Goal: Transaction & Acquisition: Purchase product/service

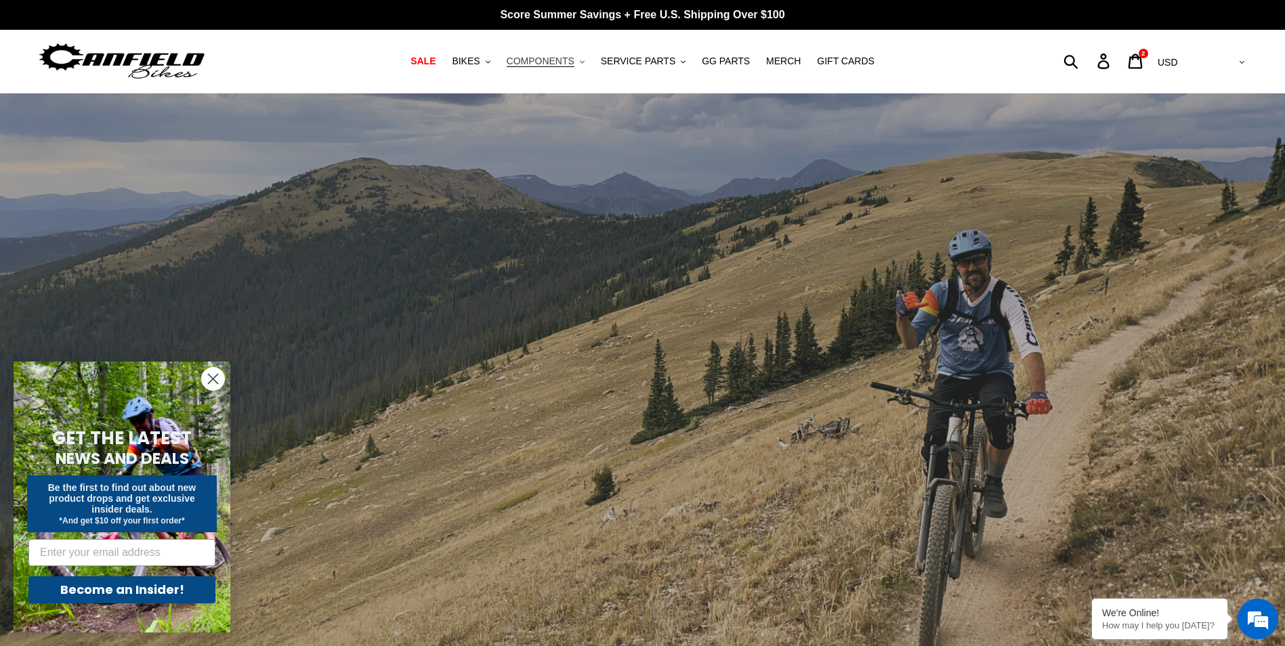
click at [574, 62] on span "COMPONENTS" at bounding box center [541, 62] width 68 height 12
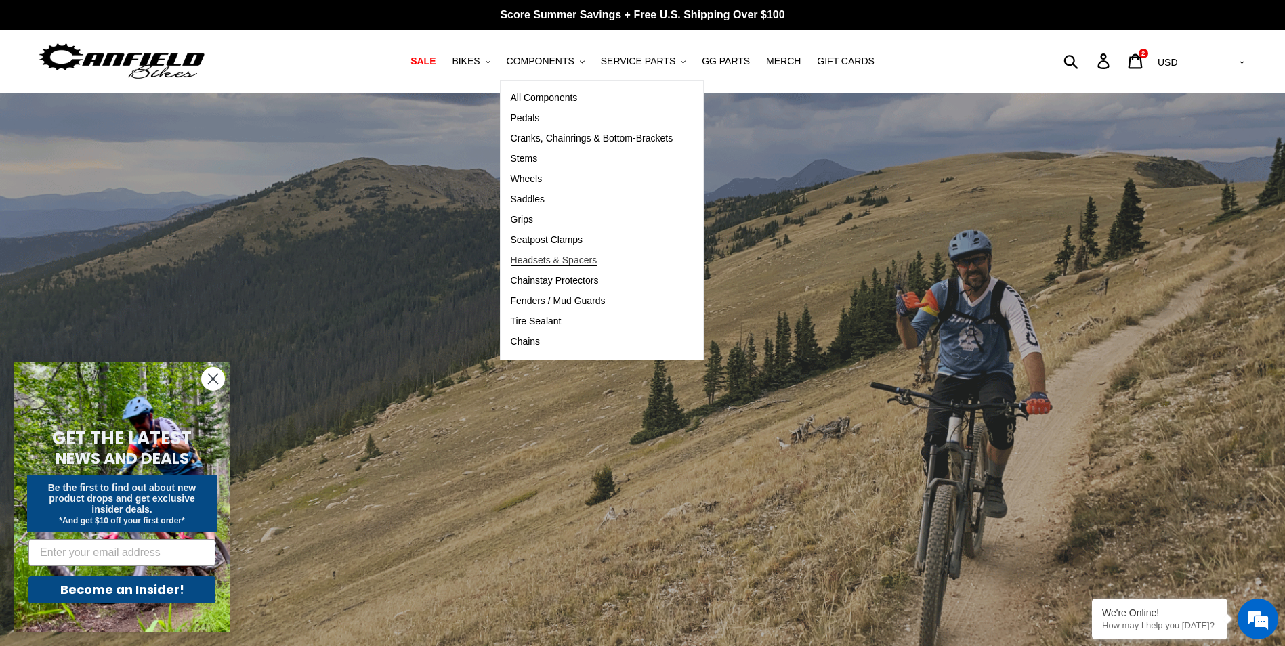
click at [553, 261] on span "Headsets & Spacers" at bounding box center [554, 261] width 87 height 12
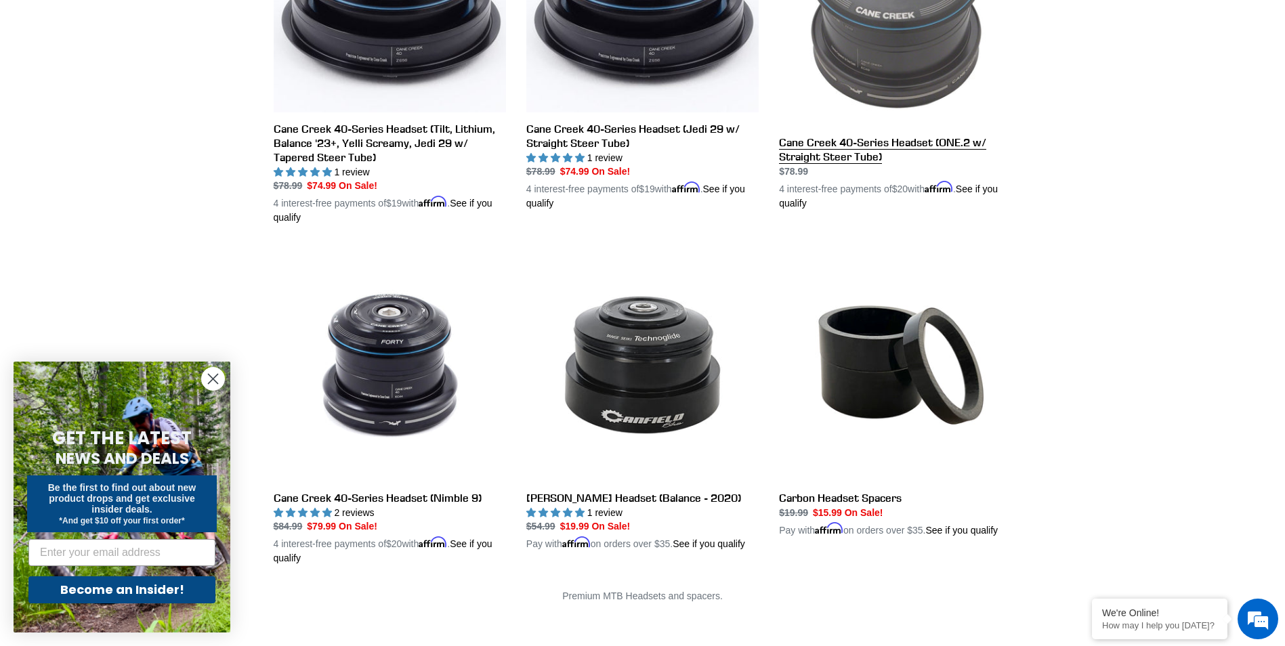
scroll to position [406, 0]
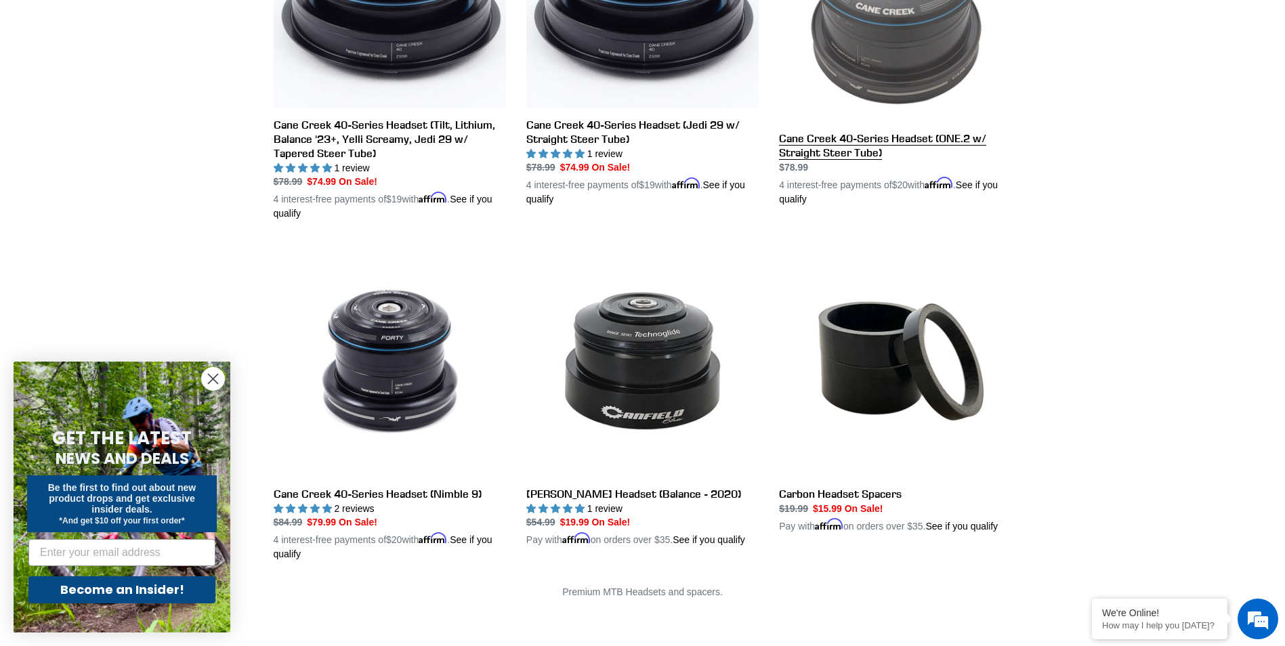
click at [885, 135] on link "Cane Creek 40-Series Headset (ONE.2 w/ Straight Steer Tube)" at bounding box center [895, 47] width 232 height 317
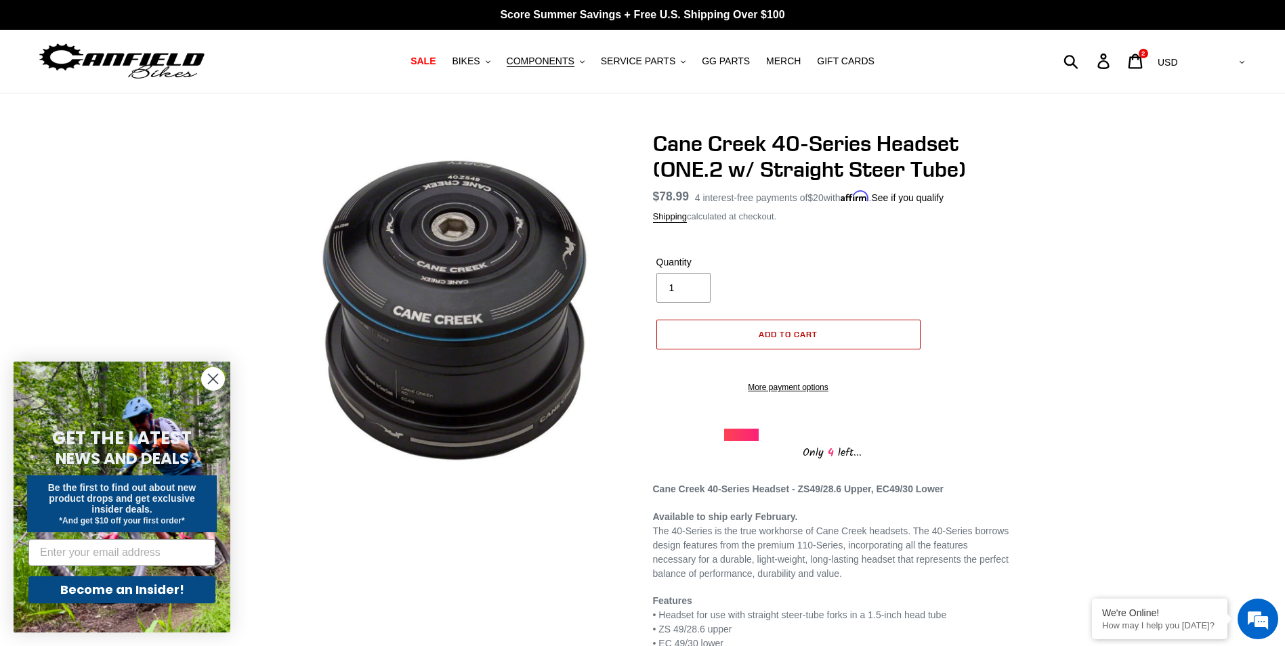
click at [788, 327] on button "Add to cart" at bounding box center [788, 335] width 264 height 30
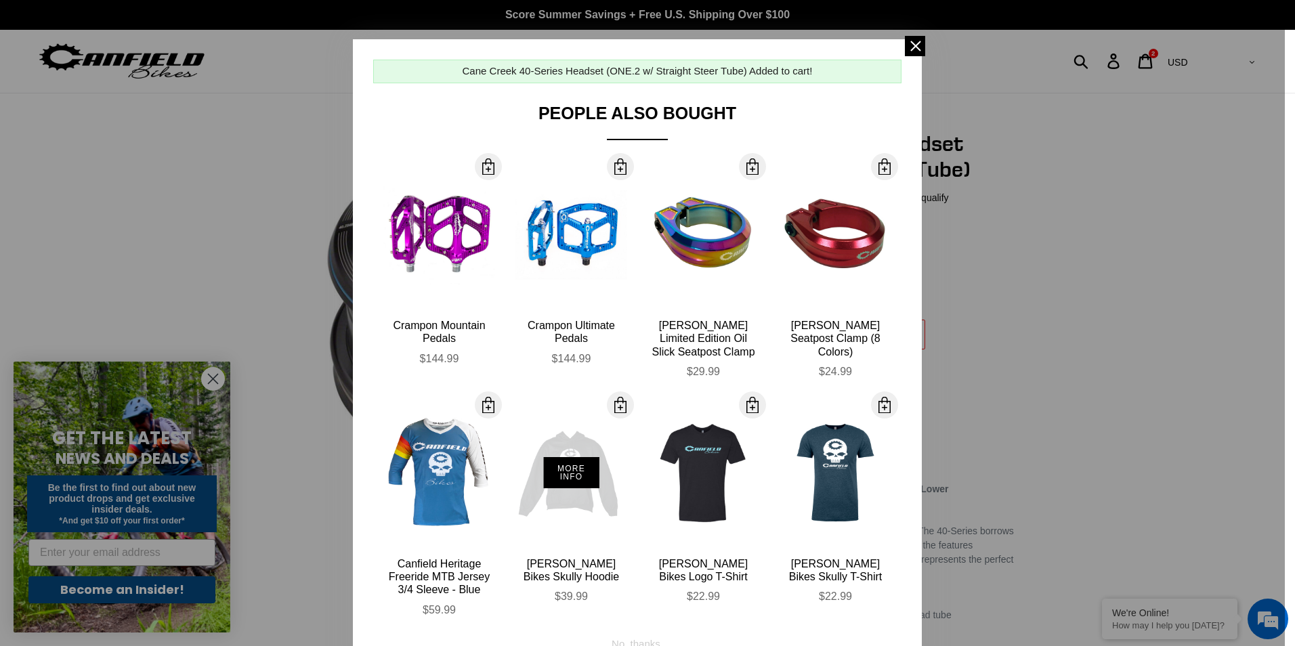
click at [574, 503] on div "More Info" at bounding box center [571, 472] width 112 height 149
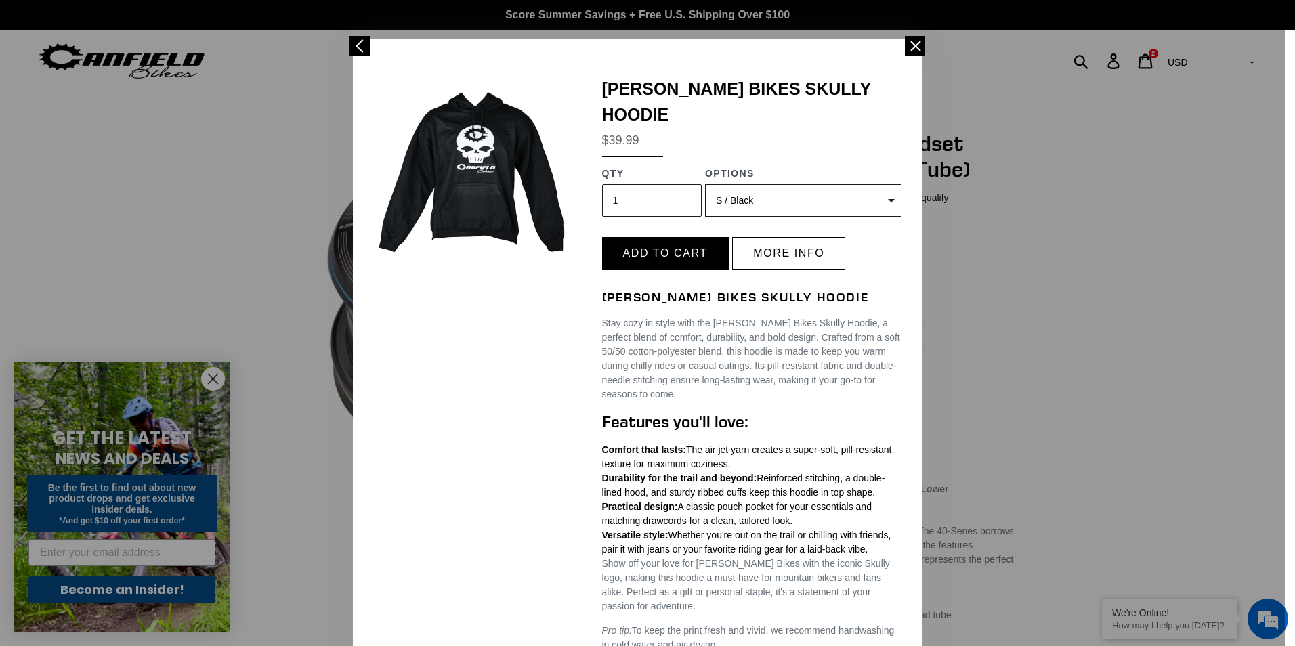
click at [881, 184] on select "S / Black S / Grey (Sold out) S / Blue M pre-order ETA 9.20.25 / Black M pre-or…" at bounding box center [803, 200] width 196 height 33
select select "50272524894500"
click at [705, 184] on select "S / Black S / Grey (Sold out) S / Blue M pre-order ETA 9.20.25 / Black M pre-or…" at bounding box center [803, 200] width 196 height 33
click at [849, 184] on select "S / Black S / Grey (Sold out) S / Blue M pre-order ETA 9.20.25 / Black M pre-or…" at bounding box center [803, 200] width 196 height 33
click at [912, 47] on span at bounding box center [915, 46] width 20 height 20
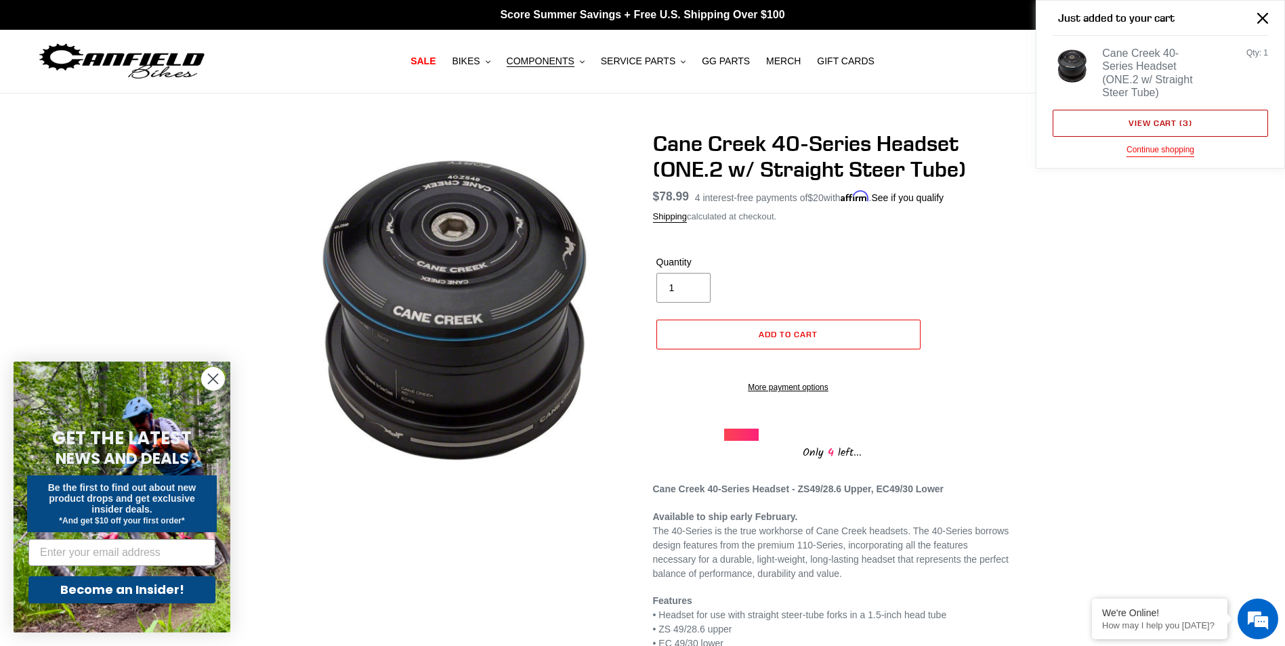
click at [1160, 110] on link "View cart ( 3 )" at bounding box center [1159, 123] width 215 height 27
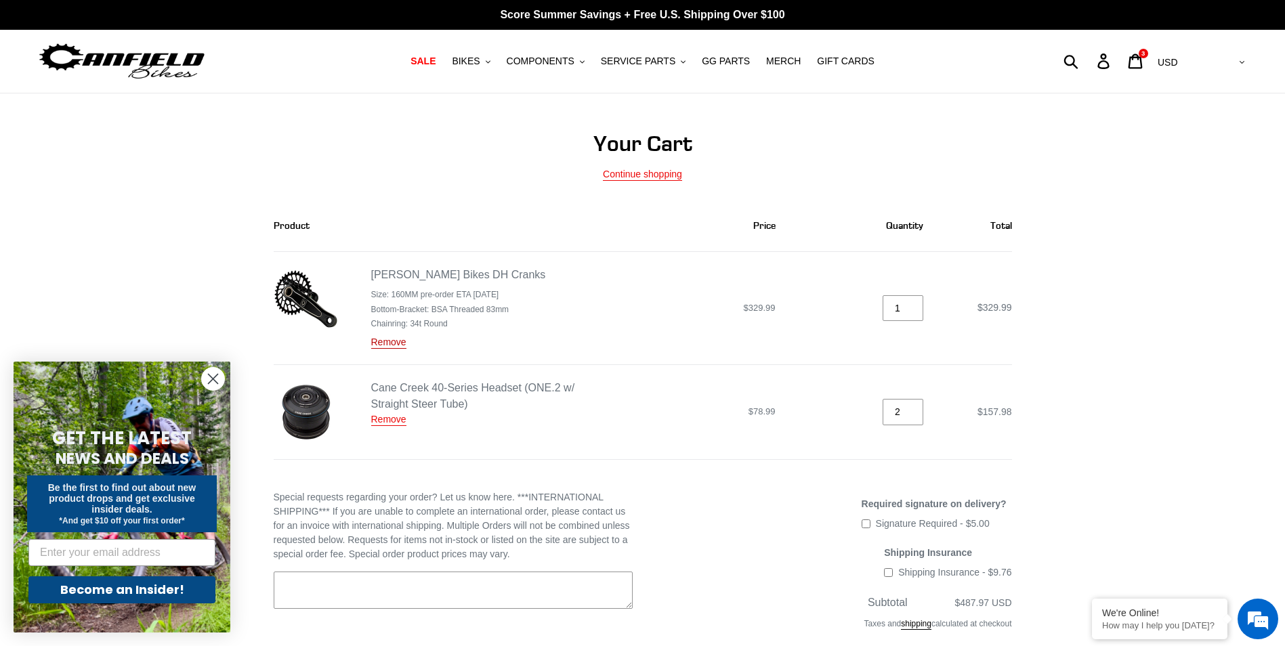
click at [394, 345] on link "Remove" at bounding box center [388, 343] width 35 height 12
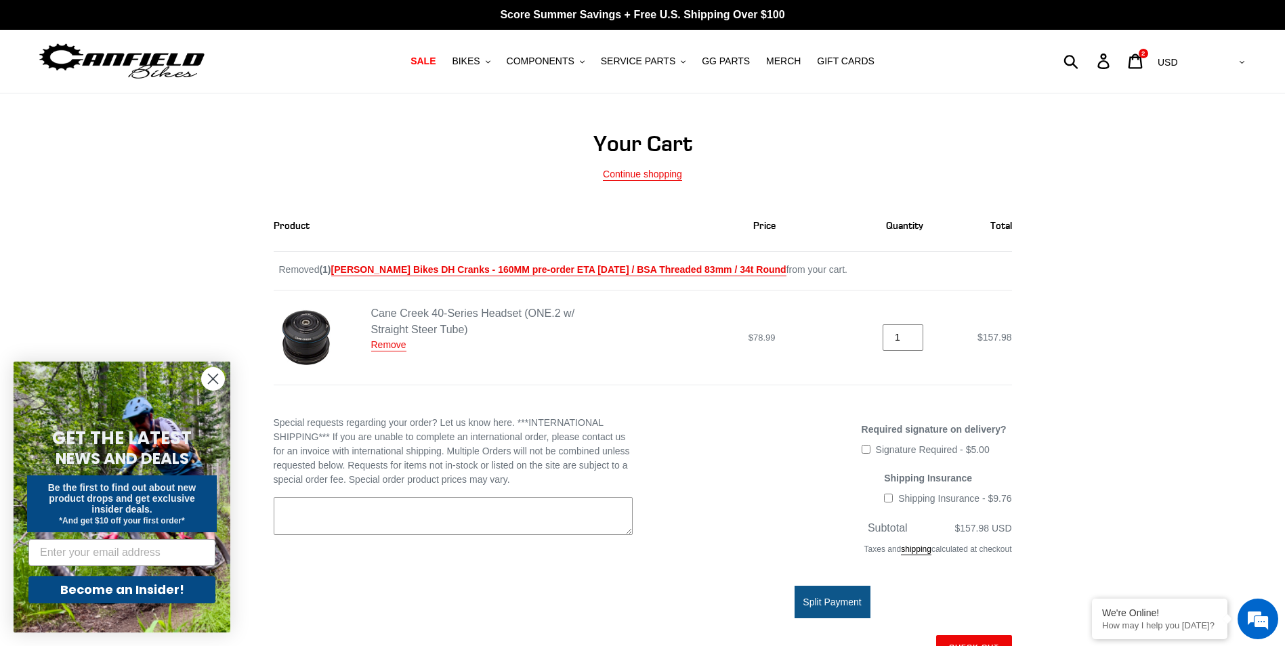
type input "1"
click at [915, 339] on input "1" at bounding box center [902, 337] width 41 height 26
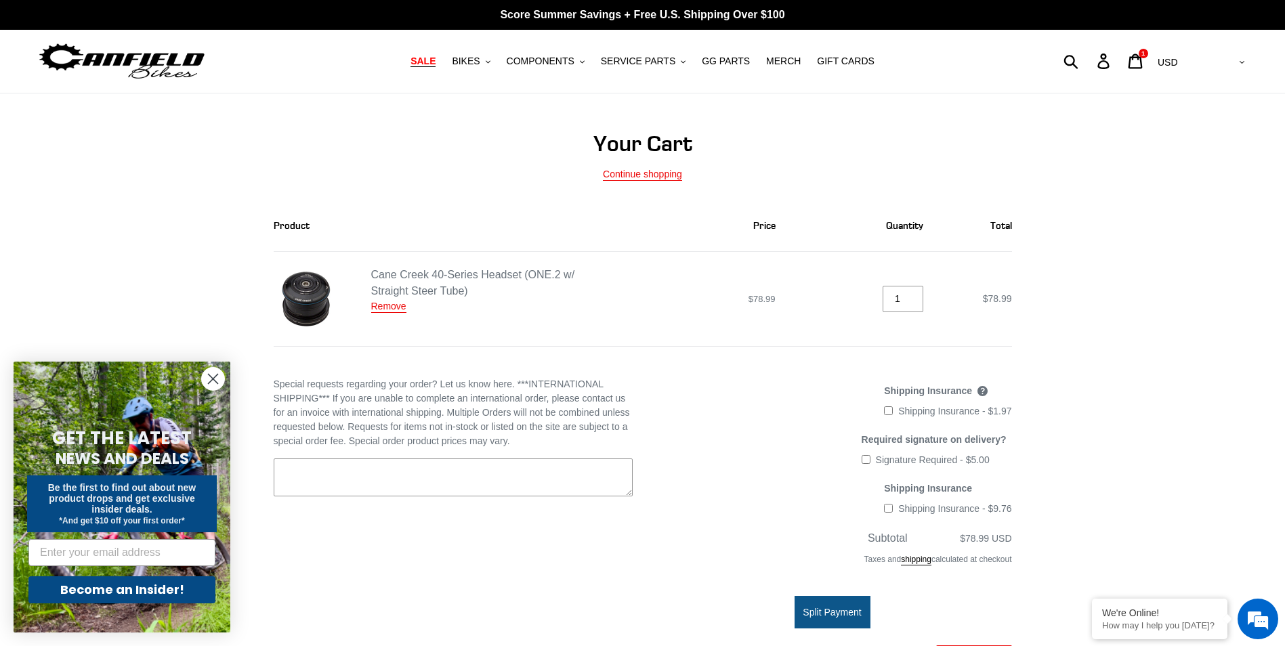
click at [435, 62] on span "SALE" at bounding box center [422, 62] width 25 height 12
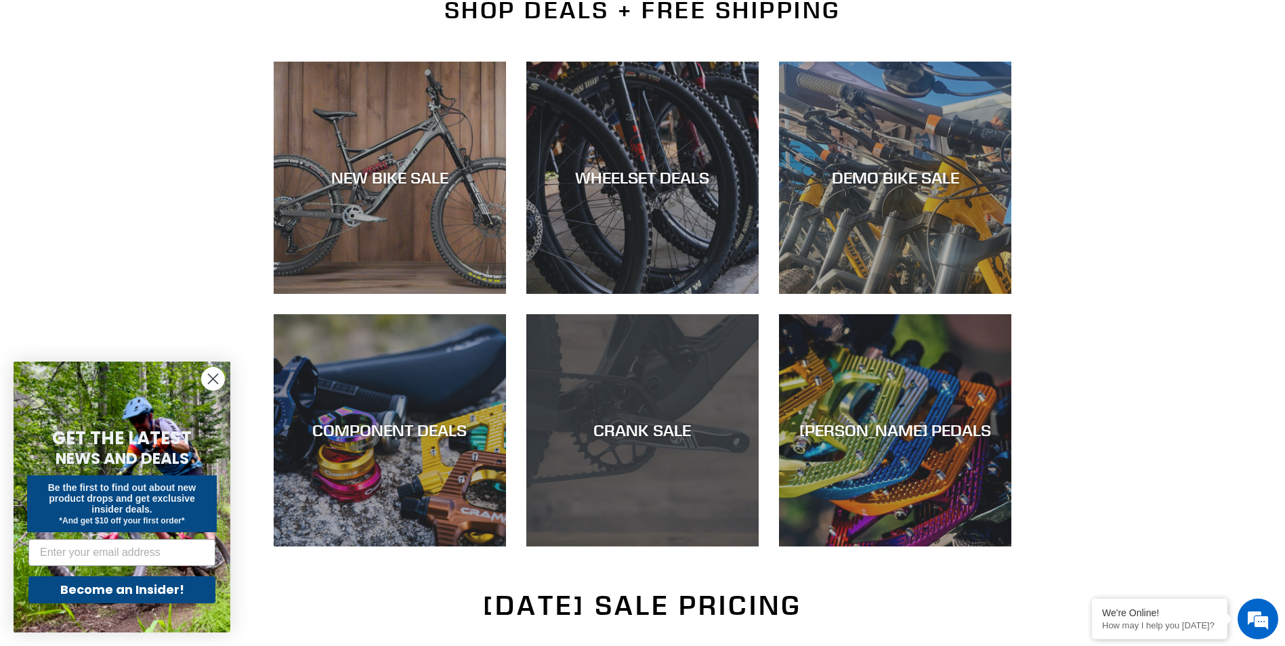
scroll to position [339, 0]
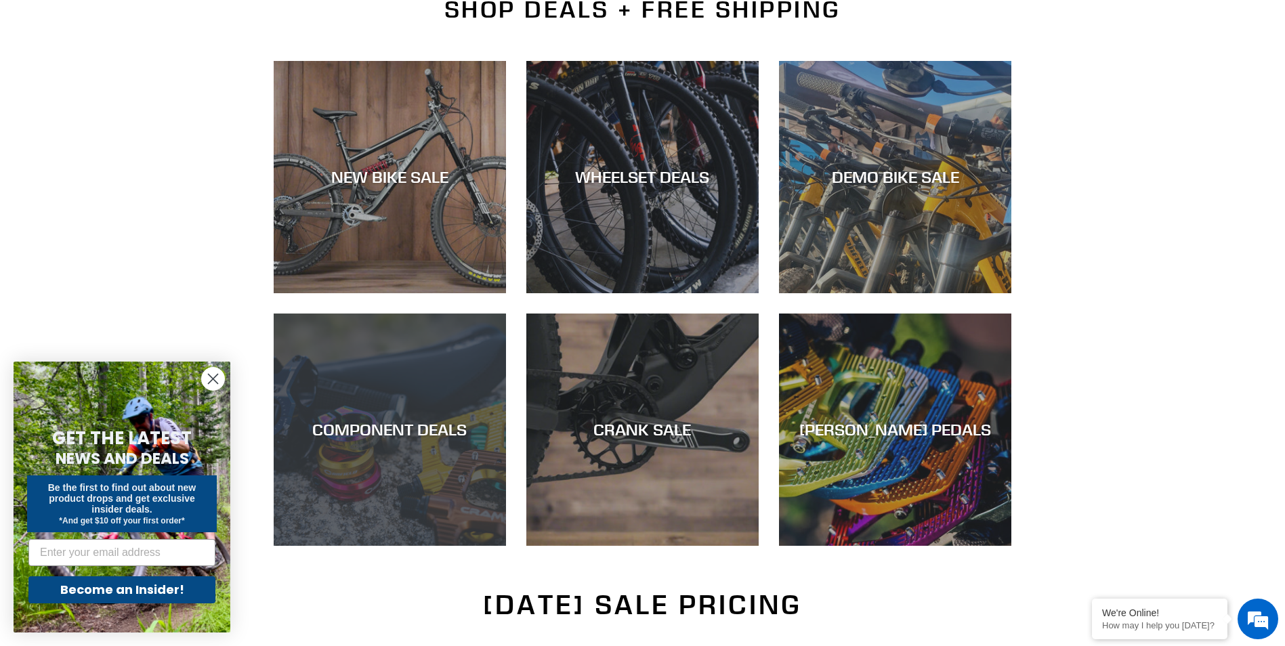
click at [381, 427] on div "COMPONENT DEALS" at bounding box center [390, 430] width 232 height 20
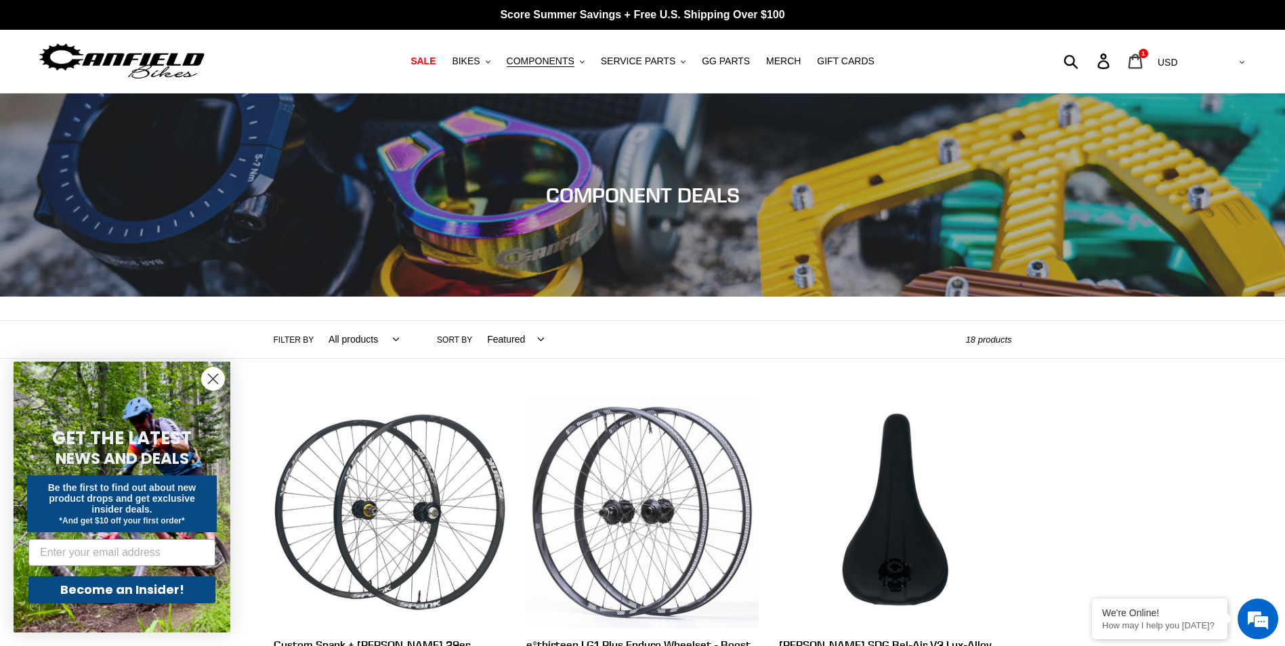
click at [1142, 60] on icon at bounding box center [1135, 61] width 14 height 15
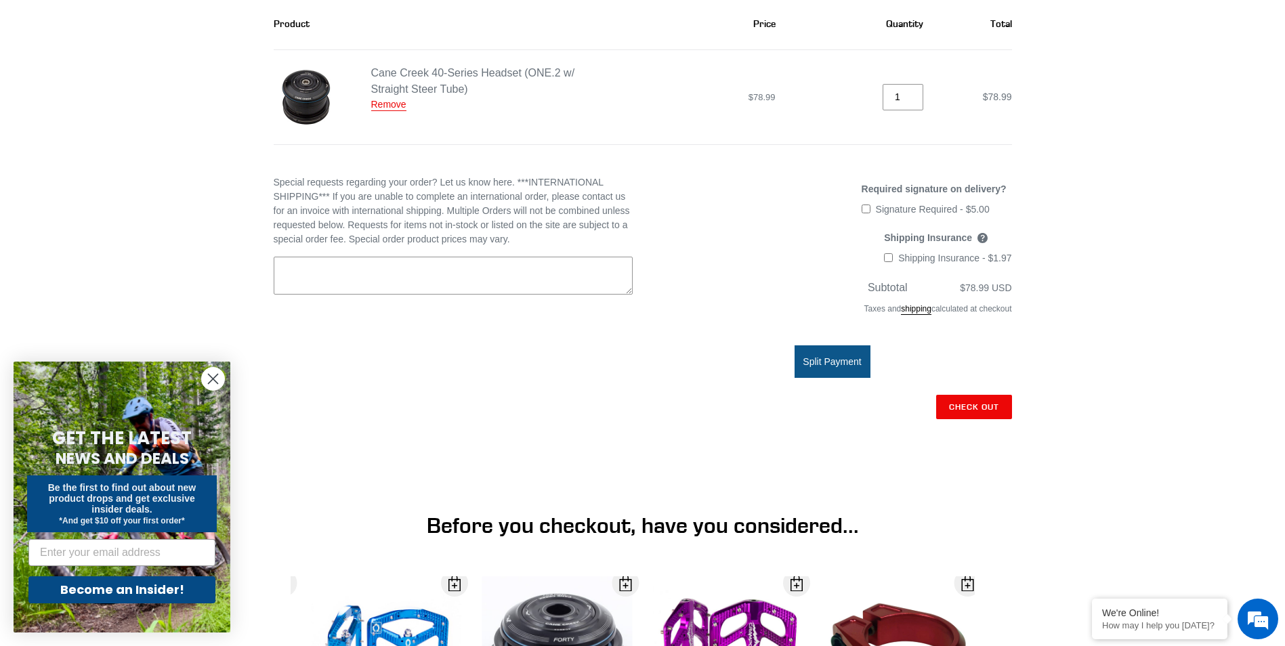
scroll to position [203, 0]
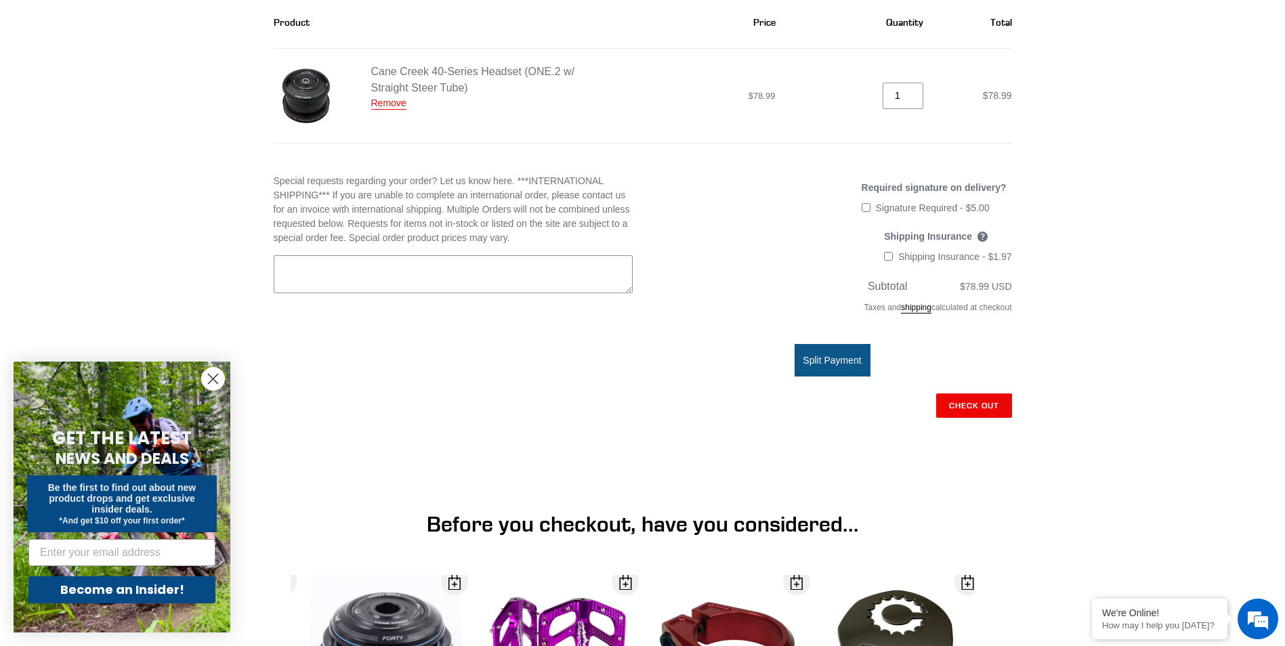
click at [300, 91] on img at bounding box center [306, 96] width 64 height 64
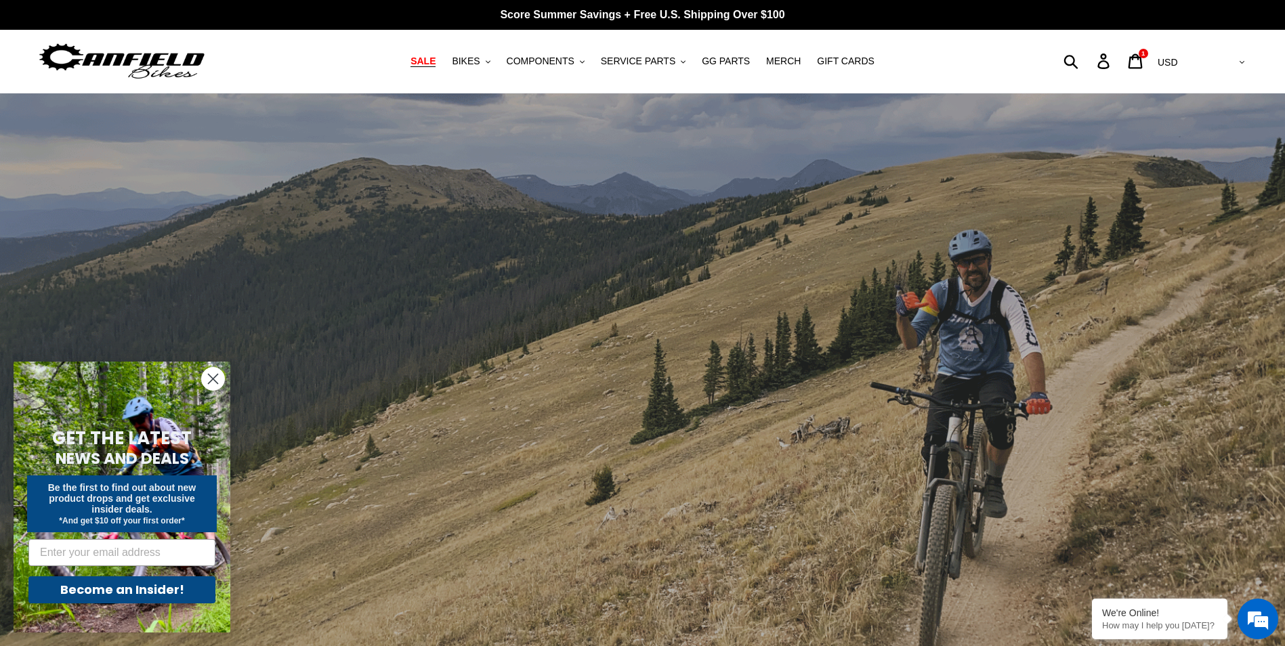
click at [435, 64] on span "SALE" at bounding box center [422, 62] width 25 height 12
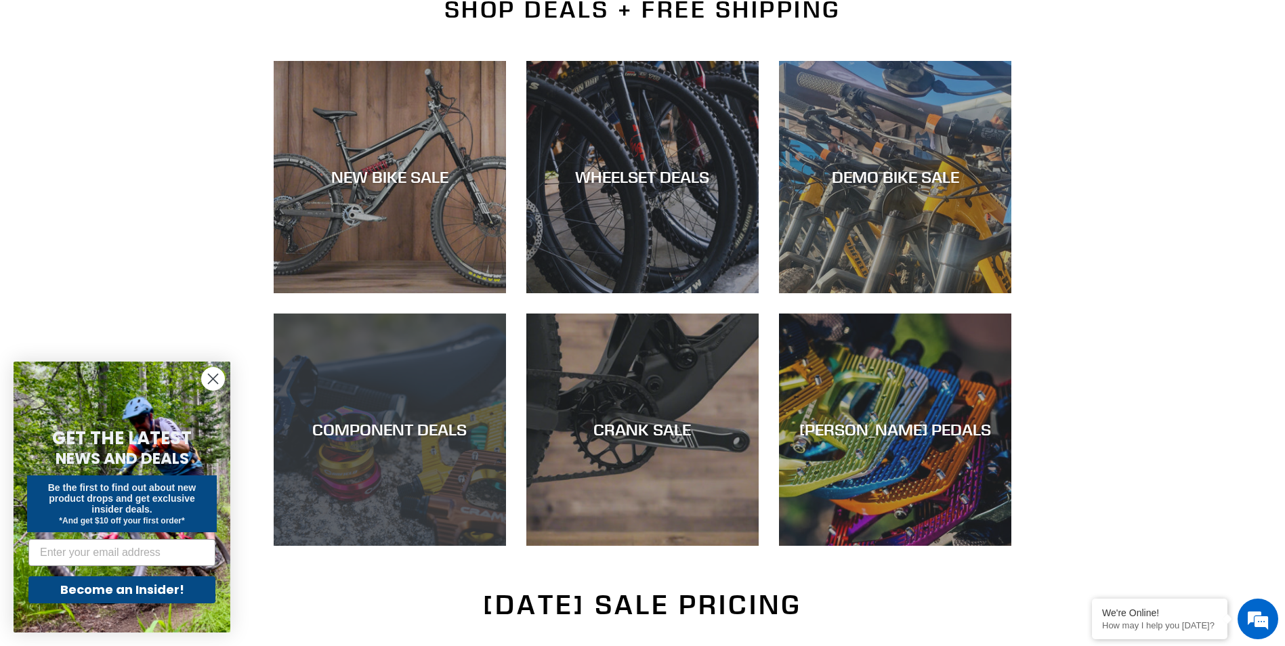
click at [442, 423] on div "COMPONENT DEALS" at bounding box center [390, 430] width 232 height 20
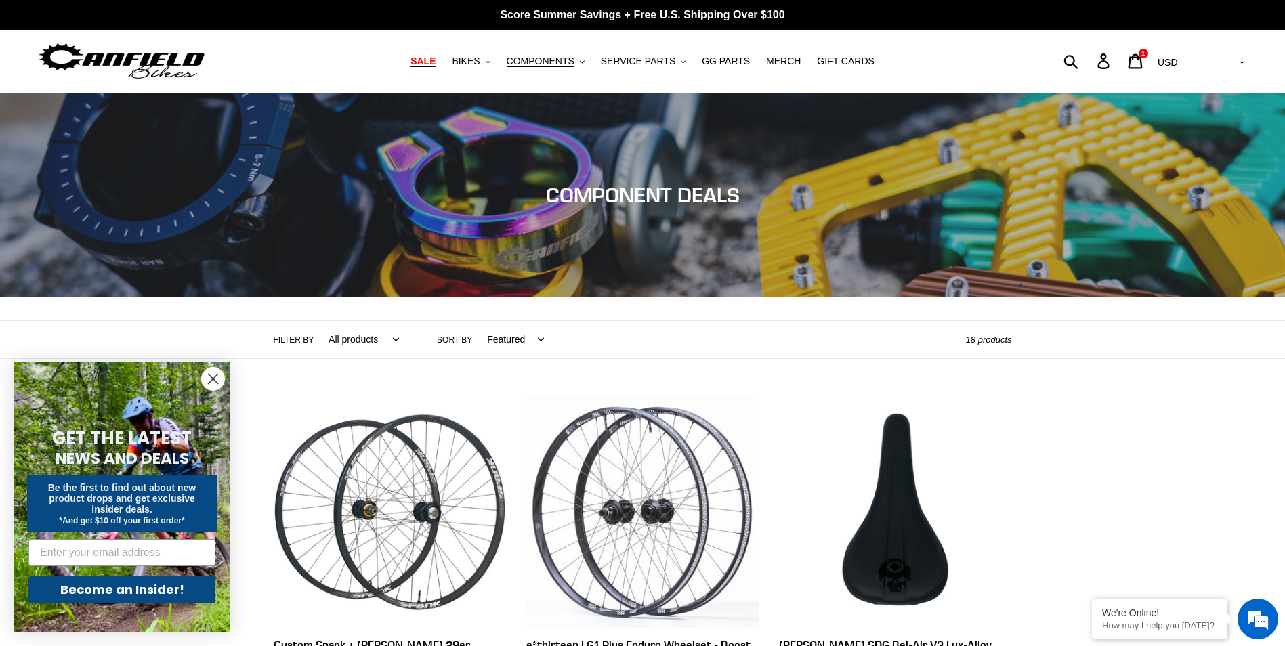
click at [431, 62] on link "SALE" at bounding box center [423, 61] width 39 height 18
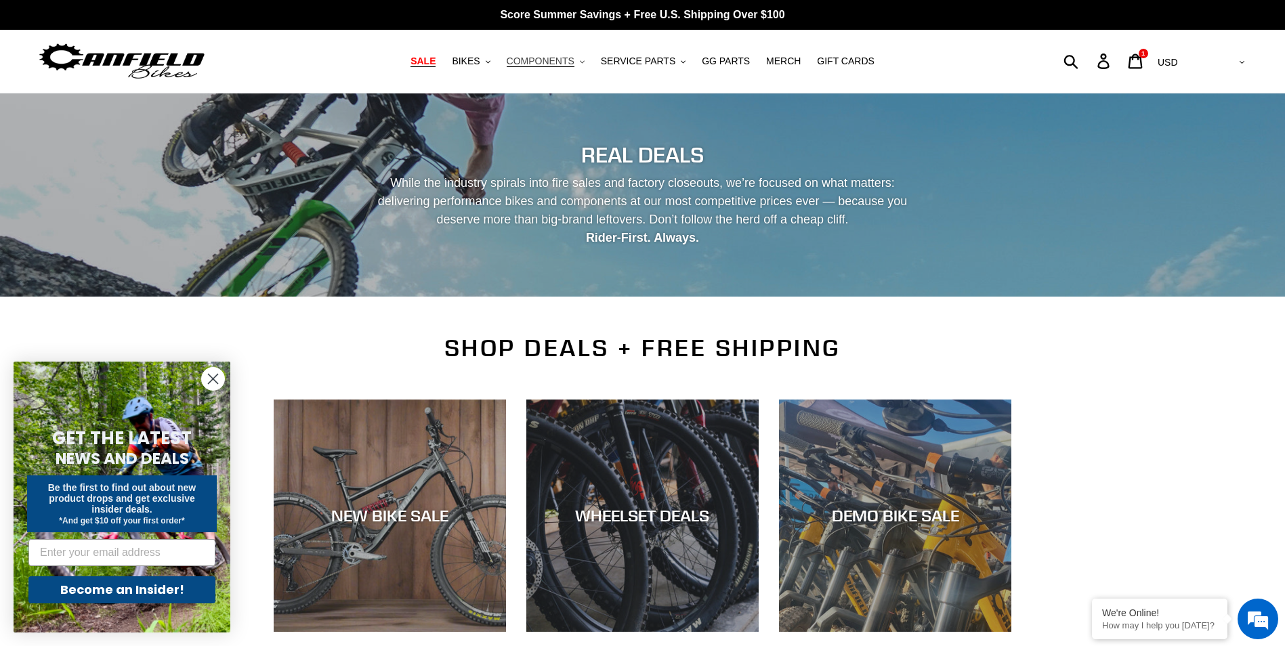
click at [582, 59] on button "COMPONENTS .cls-1{fill:#231f20}" at bounding box center [545, 61] width 91 height 18
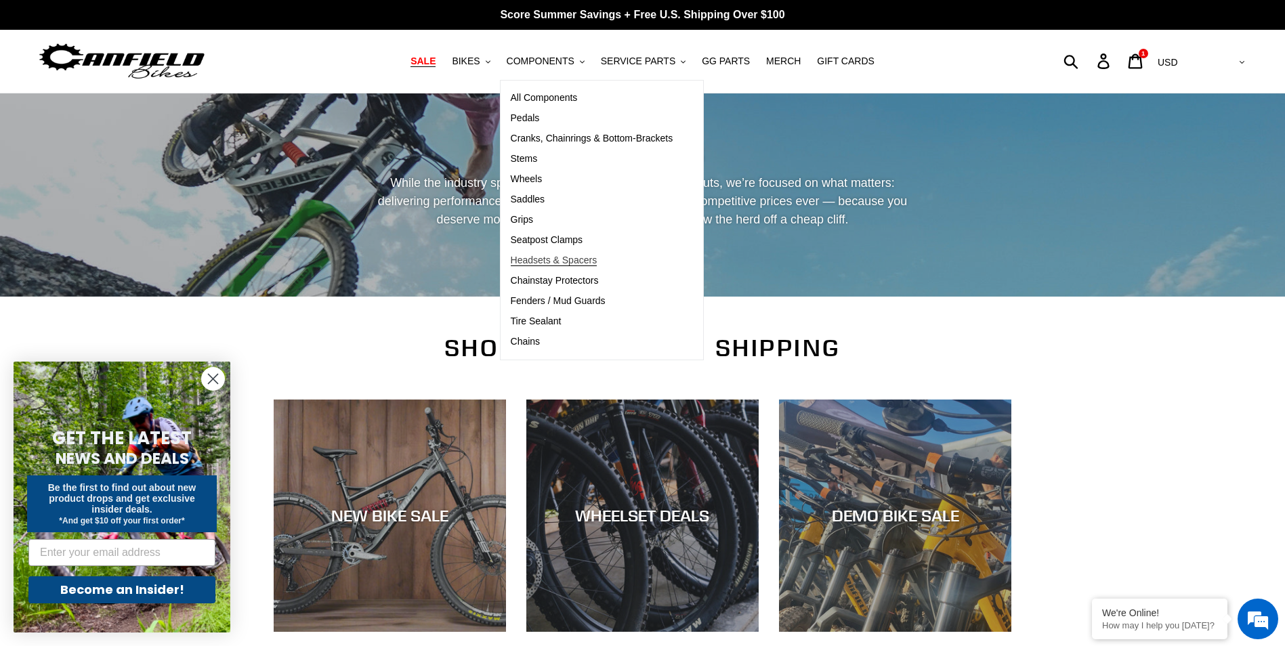
click at [549, 261] on span "Headsets & Spacers" at bounding box center [554, 261] width 87 height 12
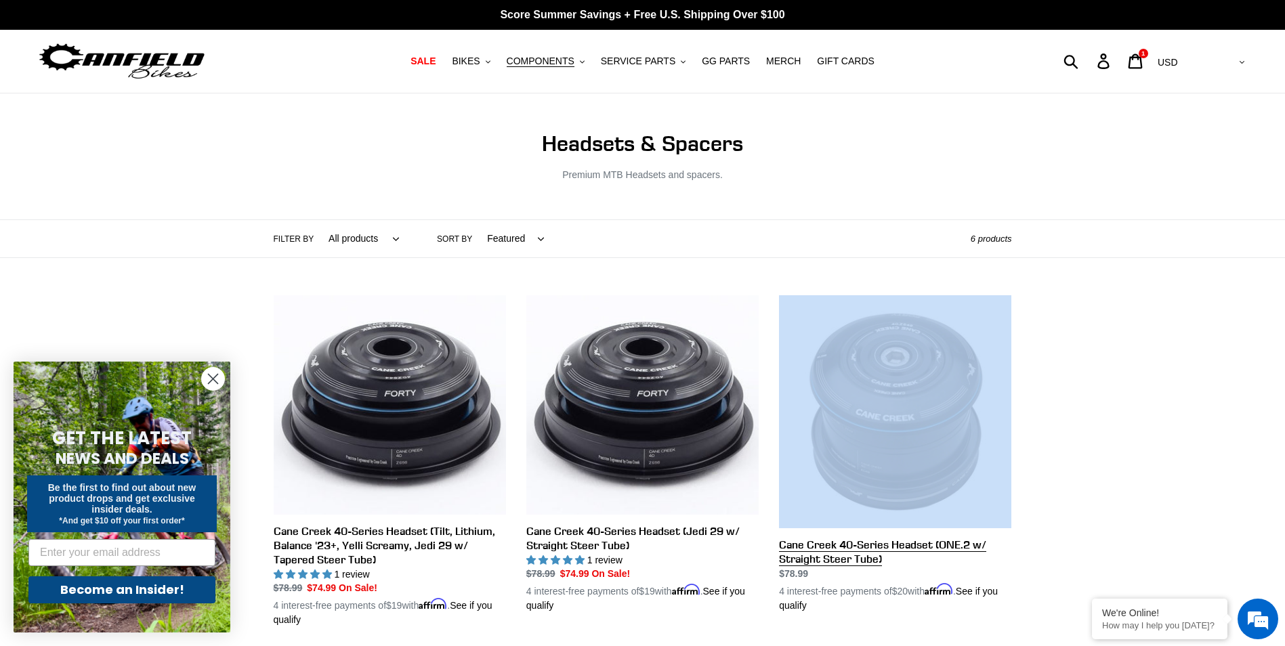
drag, startPoint x: 769, startPoint y: 547, endPoint x: 983, endPoint y: 538, distance: 214.2
click at [983, 538] on li "Cane Creek 40-Series Headset (ONE.2 w/ Straight Steer Tube) Cane Creek 40-Serie…" at bounding box center [884, 465] width 253 height 341
click at [1010, 537] on link "Cane Creek 40-Series Headset (ONE.2 w/ Straight Steer Tube)" at bounding box center [895, 453] width 232 height 317
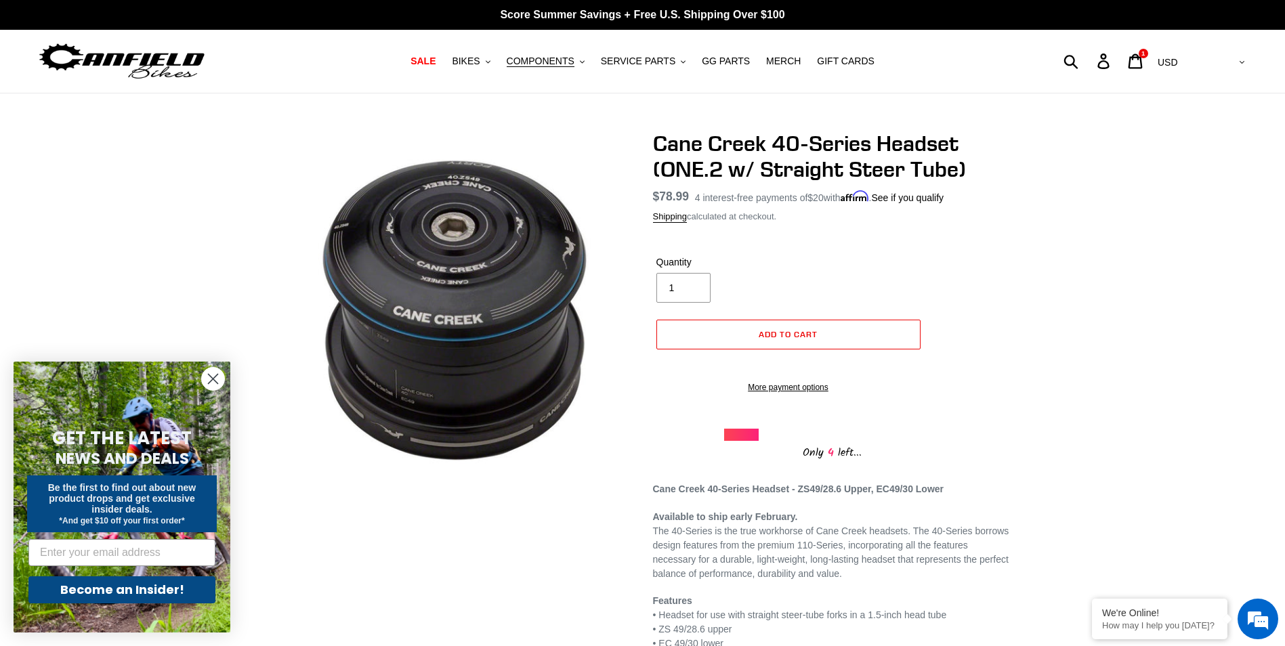
drag, startPoint x: 982, startPoint y: 134, endPoint x: 652, endPoint y: 167, distance: 331.5
click at [653, 167] on h1 "Cane Creek 40-Series Headset (ONE.2 w/ Straight Steer Tube)" at bounding box center [832, 157] width 359 height 52
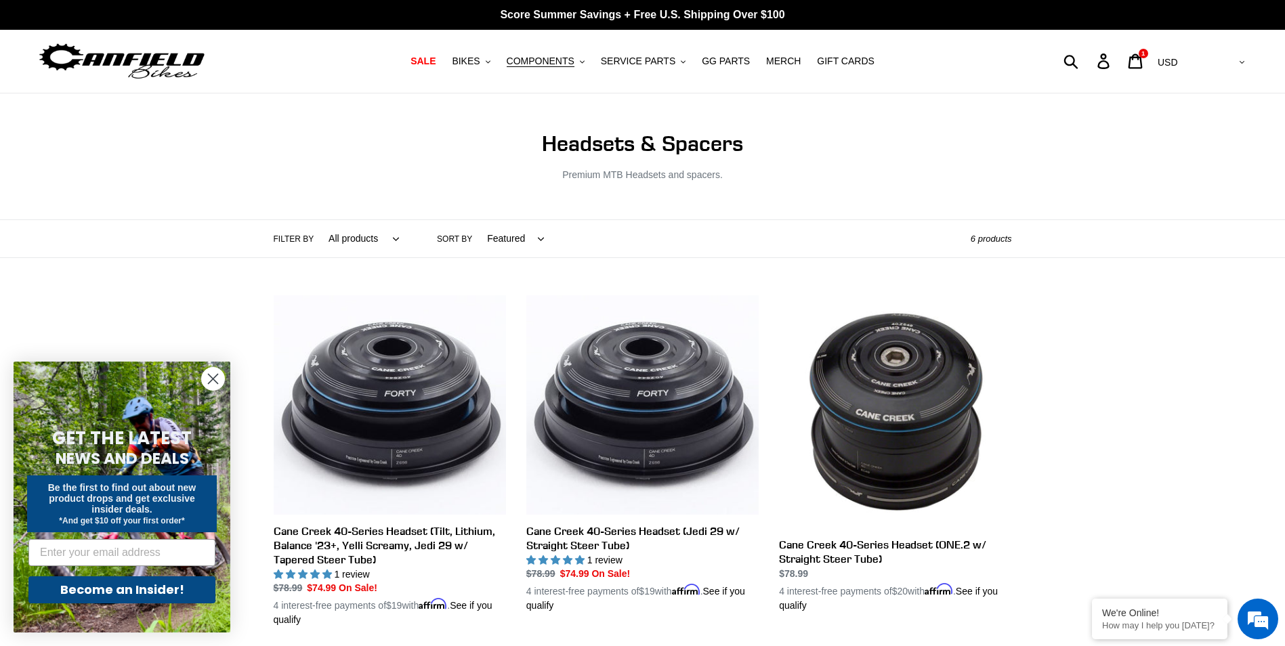
click at [775, 554] on li "Cane Creek 40-Series Headset (ONE.2 w/ Straight Steer Tube) Cane Creek 40-Serie…" at bounding box center [884, 465] width 253 height 341
drag, startPoint x: 775, startPoint y: 554, endPoint x: 1017, endPoint y: 576, distance: 242.1
click at [1017, 576] on div "Cane Creek 40-Series Headset (Tilt, Lithium, Balance '23+, Yelli Screamy, Jedi …" at bounding box center [642, 631] width 813 height 672
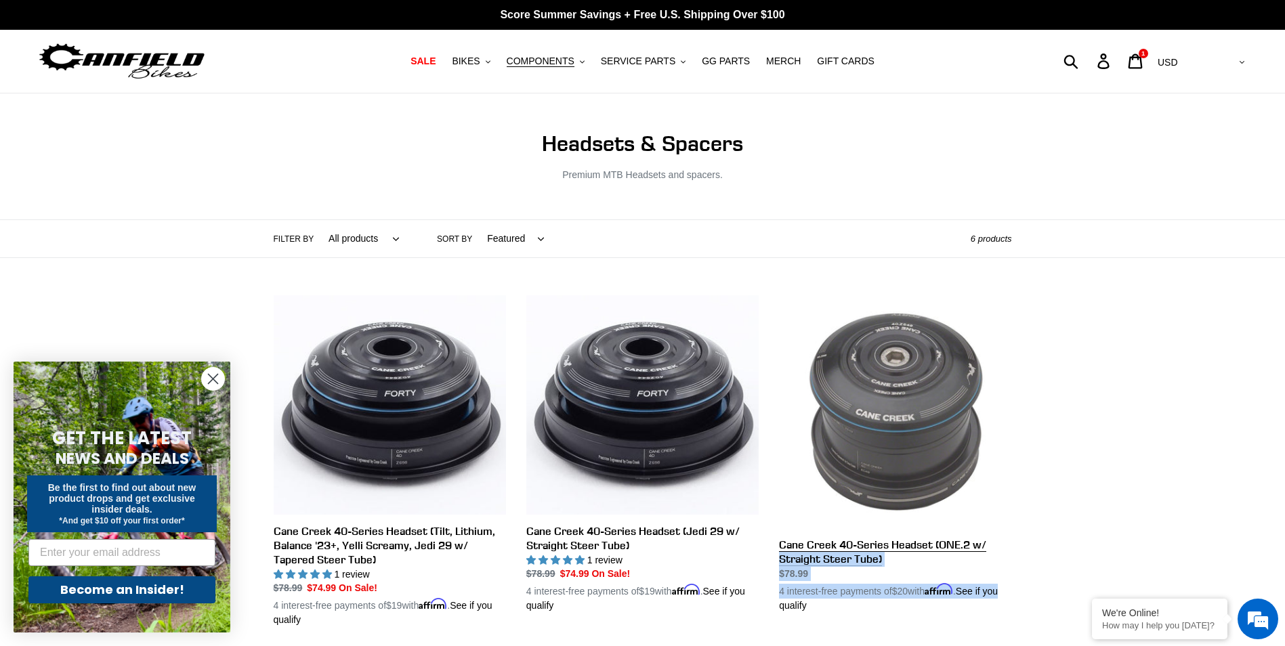
click at [1009, 552] on link "Cane Creek 40-Series Headset (ONE.2 w/ Straight Steer Tube)" at bounding box center [895, 453] width 232 height 317
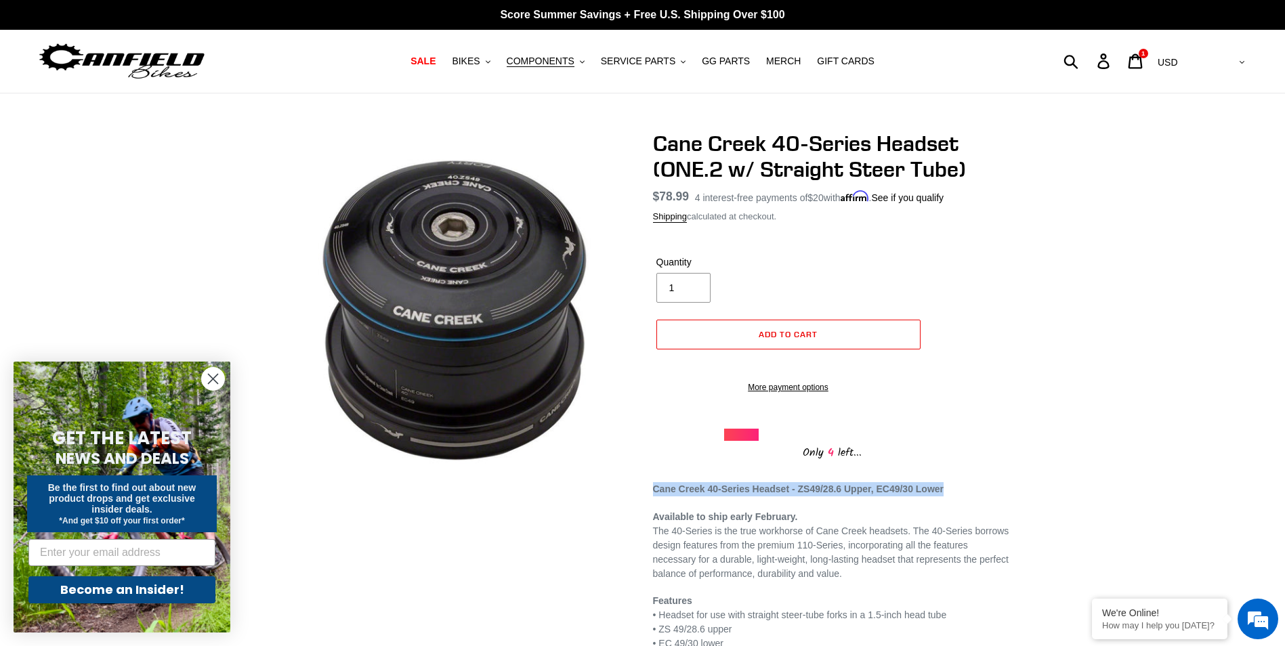
drag, startPoint x: 630, startPoint y: 507, endPoint x: 956, endPoint y: 501, distance: 325.8
click at [956, 501] on div "Cane Creek 40-Series Headset (ONE.2 w/ Straight Steer Tube) No reviews Regular …" at bounding box center [632, 454] width 758 height 647
drag, startPoint x: 956, startPoint y: 501, endPoint x: 874, endPoint y: 505, distance: 82.0
copy strong "Cane Creek 40-Series Headset - ZS49/28.6 Upper, EC49/30 Lower"
